Goal: Check status

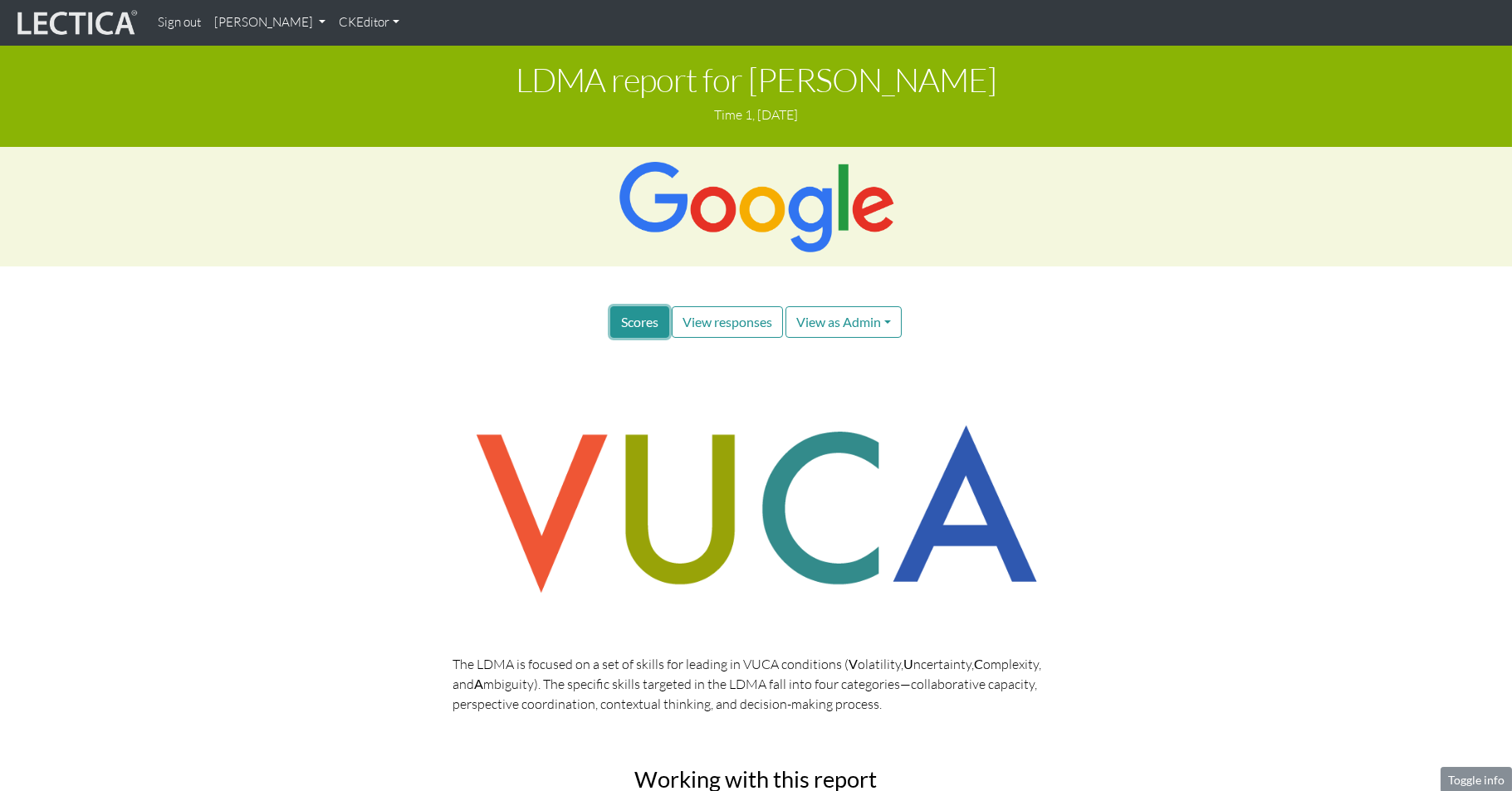
click at [636, 314] on span "Scores" at bounding box center [639, 322] width 38 height 16
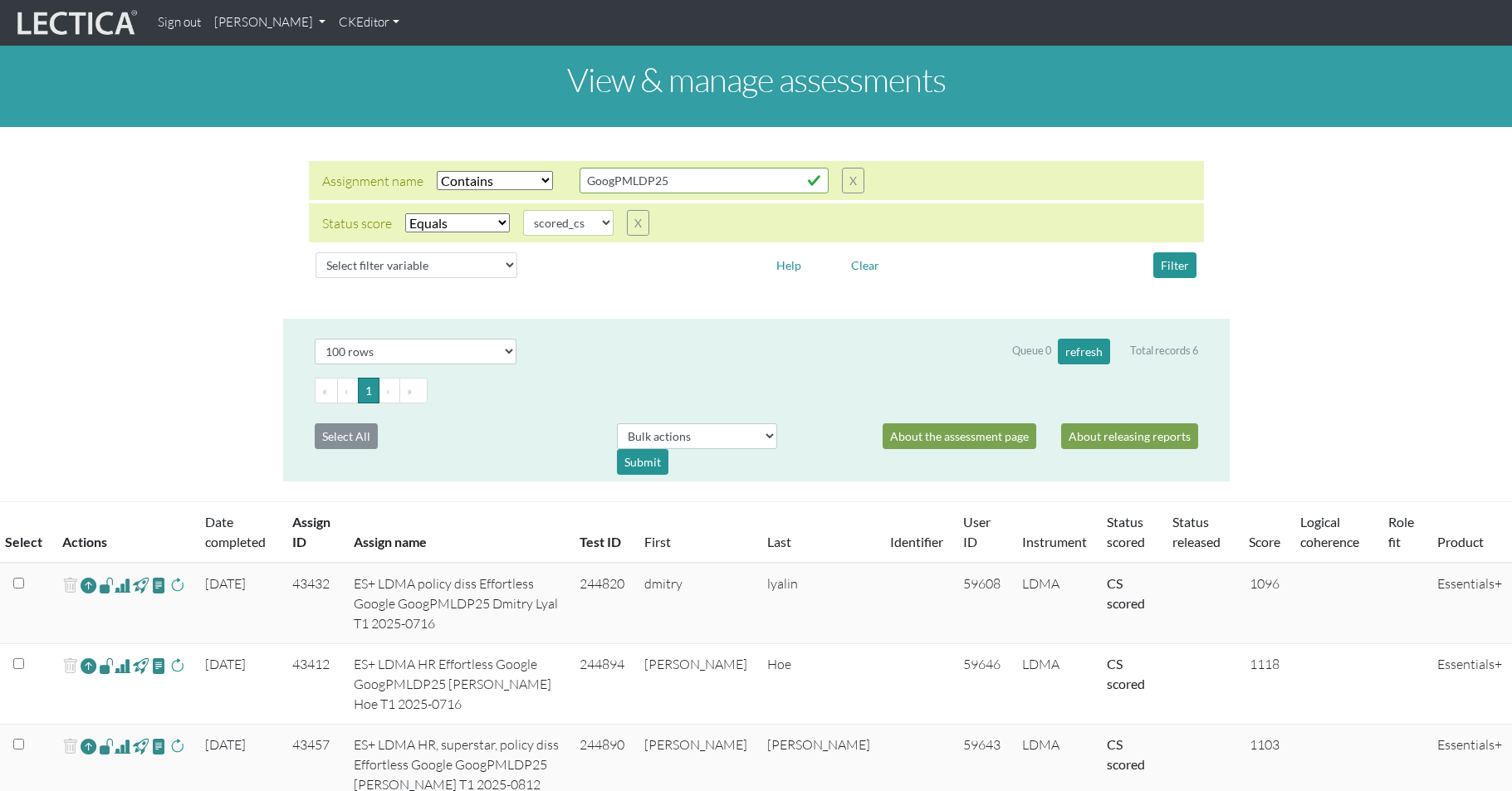
select select "icontains"
select select "scored_cs"
select select "100"
select select "icontains"
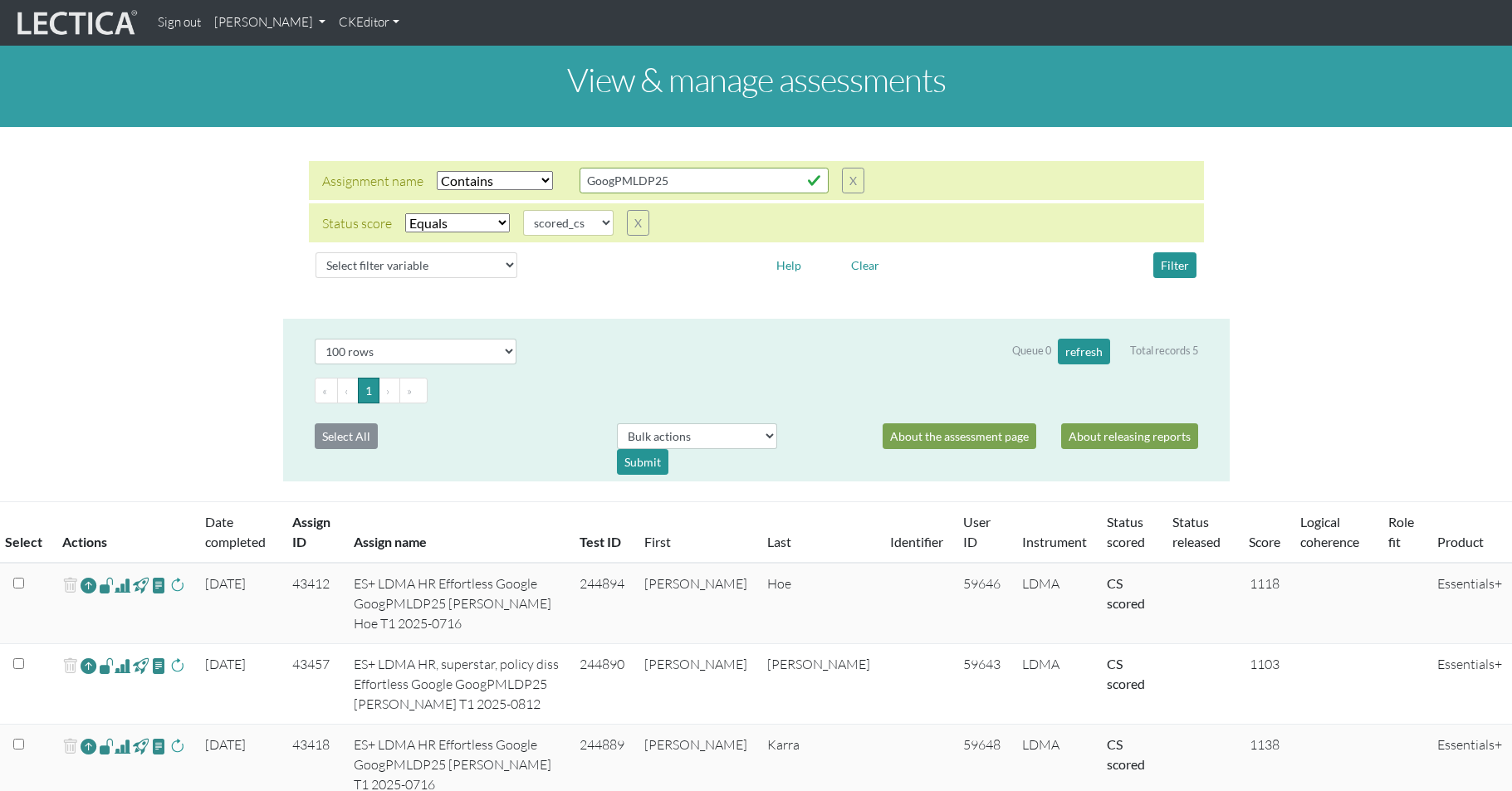
select select "scored_cs"
select select "100"
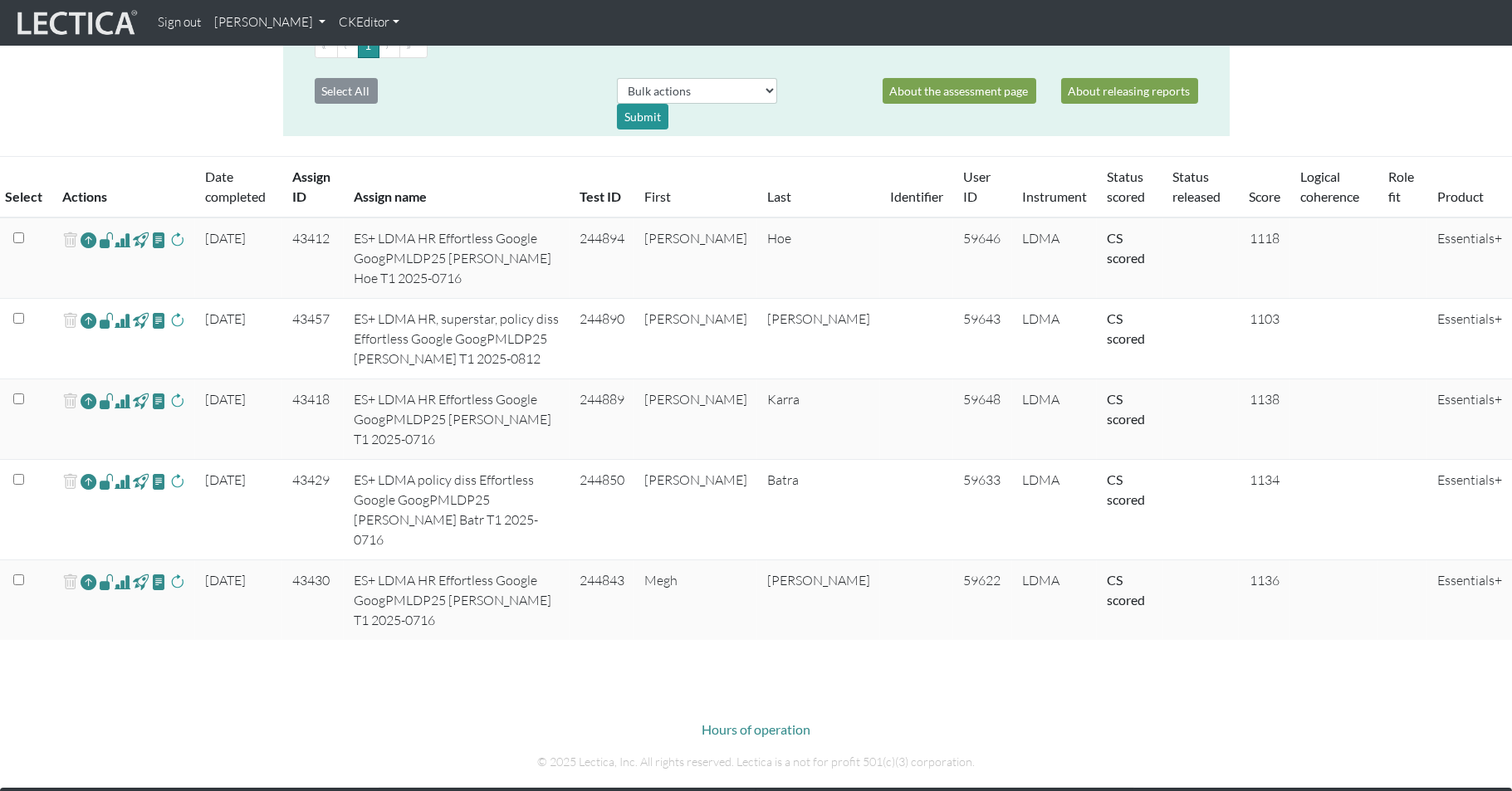
click at [117, 230] on span at bounding box center [122, 240] width 16 height 20
